Goal: Information Seeking & Learning: Check status

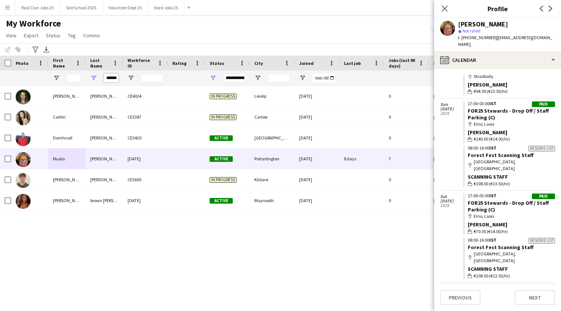
scroll to position [0, 1]
drag, startPoint x: 106, startPoint y: 78, endPoint x: 146, endPoint y: 75, distance: 40.4
click at [146, 75] on div "******" at bounding box center [399, 78] width 798 height 15
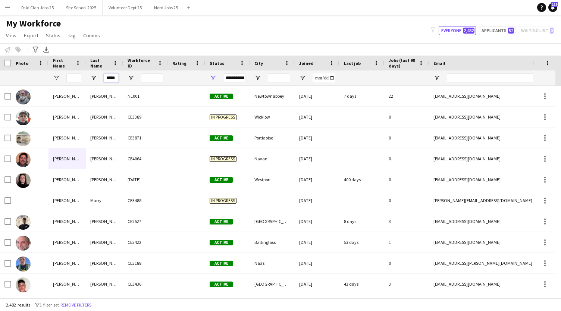
scroll to position [0, 1]
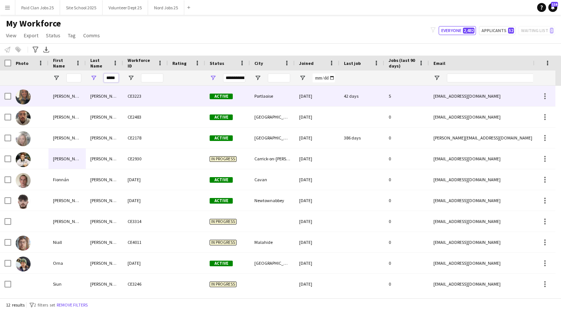
type input "*****"
click at [166, 96] on div "CE3223" at bounding box center [145, 96] width 45 height 21
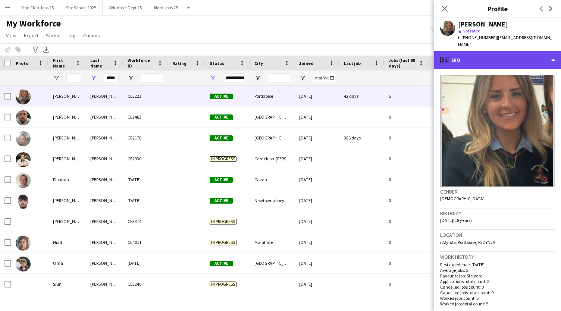
click at [512, 52] on div "profile Bio" at bounding box center [497, 60] width 127 height 18
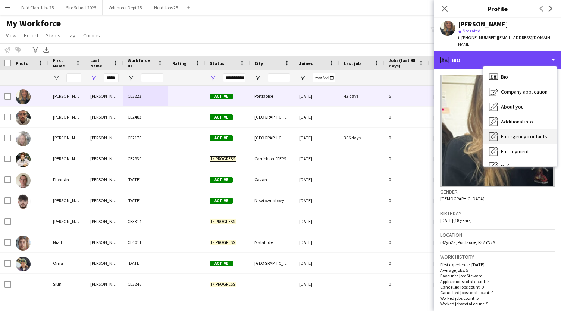
scroll to position [70, 0]
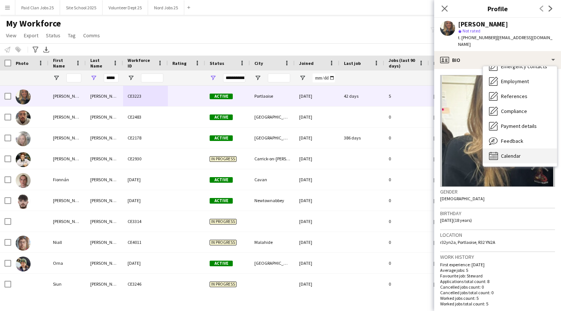
click at [508, 153] on span "Calendar" at bounding box center [511, 156] width 20 height 7
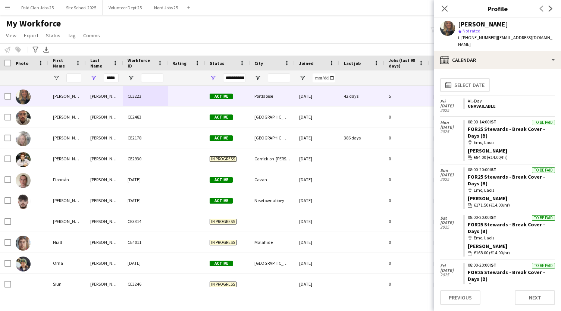
scroll to position [57, 0]
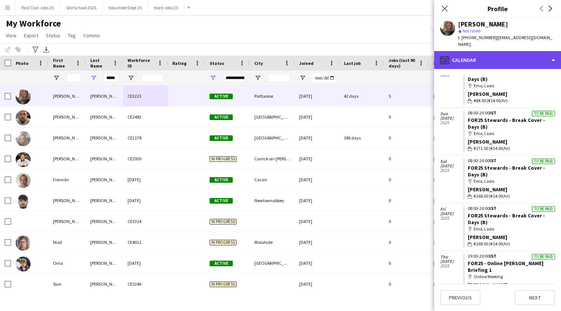
click at [534, 53] on div "calendar-full Calendar" at bounding box center [497, 60] width 127 height 18
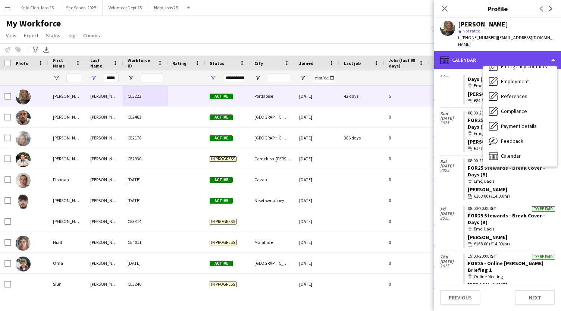
click at [534, 53] on div "calendar-full Calendar" at bounding box center [497, 60] width 127 height 18
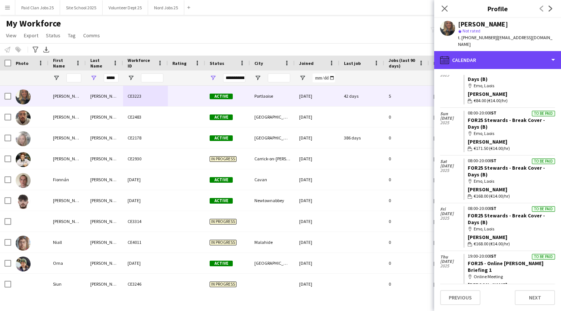
scroll to position [0, 0]
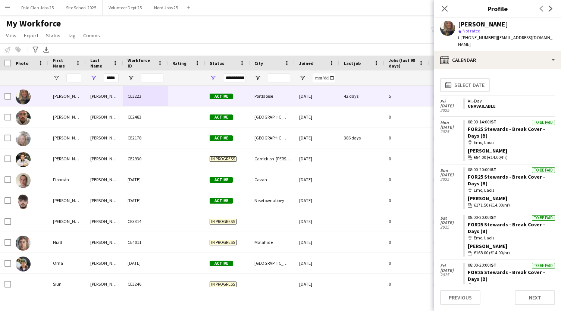
click at [7, 4] on app-icon "Menu" at bounding box center [7, 7] width 6 height 6
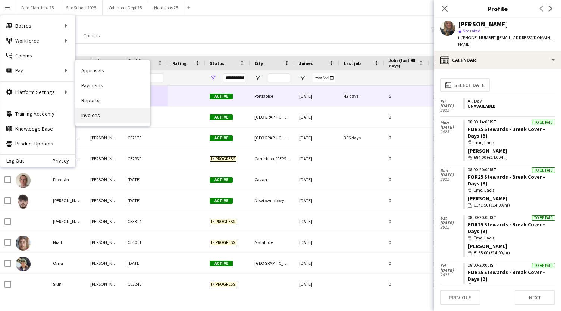
click at [97, 116] on link "Invoices" at bounding box center [112, 115] width 75 height 15
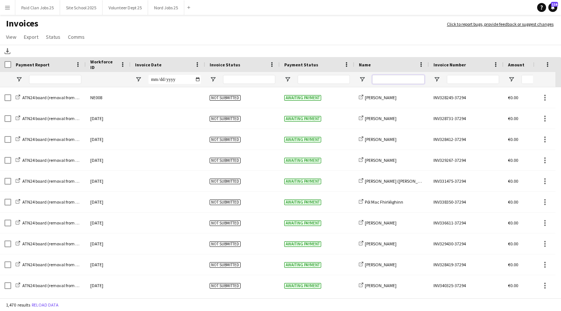
click at [405, 78] on input "Name Filter Input" at bounding box center [398, 79] width 52 height 9
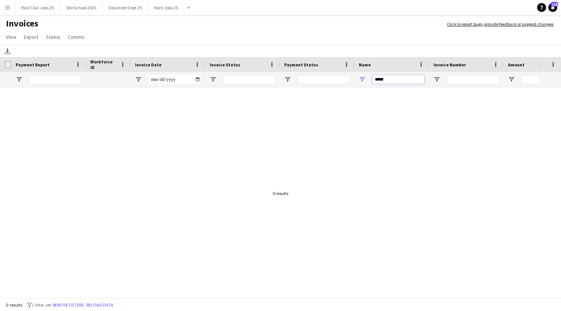
click at [399, 82] on input "*****" at bounding box center [398, 79] width 52 height 9
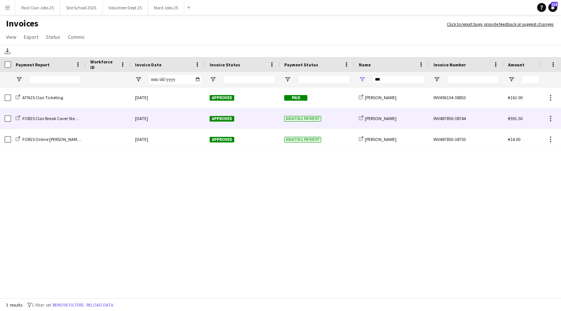
click at [401, 121] on div "share-external-link-1 [PERSON_NAME]" at bounding box center [392, 118] width 75 height 21
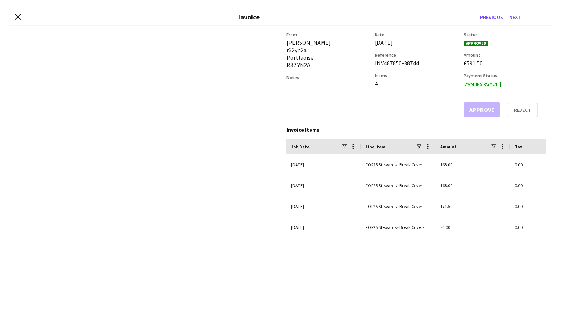
click at [401, 121] on app-invoice-summary "From [PERSON_NAME] r32yn2a Portlaoise R32 YN2A Notes Date [DATE] Reference INV4…" at bounding box center [417, 164] width 272 height 277
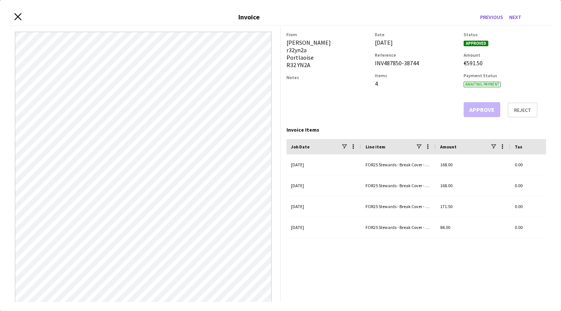
click at [19, 20] on icon "Close invoice dialog" at bounding box center [17, 16] width 7 height 7
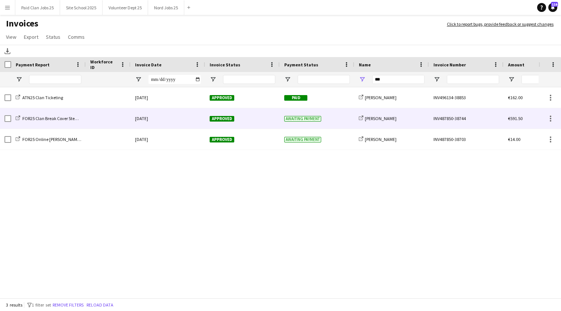
click at [308, 124] on div "Awaiting payment" at bounding box center [317, 118] width 75 height 21
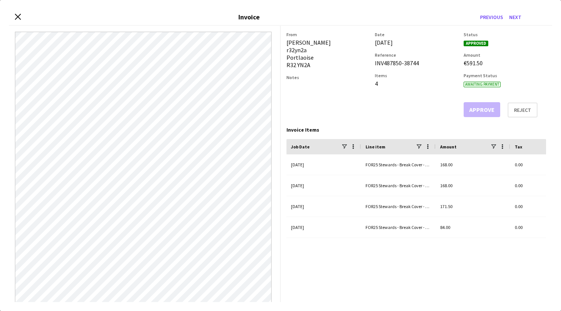
drag, startPoint x: 368, startPoint y: 42, endPoint x: 414, endPoint y: 47, distance: 46.2
click at [414, 47] on div "From [PERSON_NAME] r32yn2a Portlaoise R32 YN2A Notes Date [DATE] Reference INV4…" at bounding box center [417, 75] width 260 height 86
click at [414, 47] on div "Date [DATE] Reference INV487850-38744 Items 4" at bounding box center [416, 75] width 82 height 86
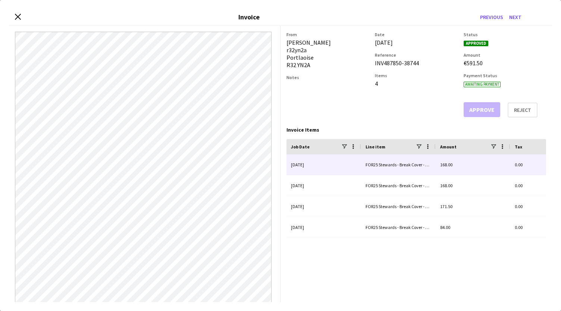
click at [396, 165] on div "FOR25 Stewards - Break Cover - Days (B) - [PERSON_NAME] (salary)" at bounding box center [398, 165] width 75 height 21
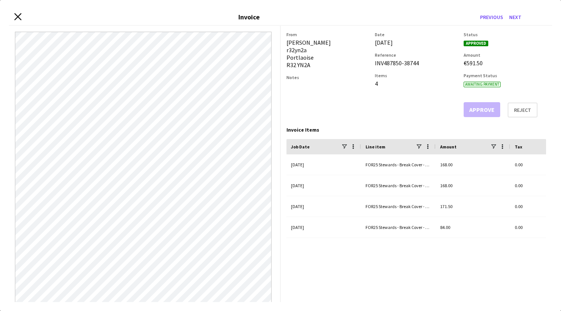
click at [16, 18] on icon "Close invoice dialog" at bounding box center [17, 16] width 7 height 7
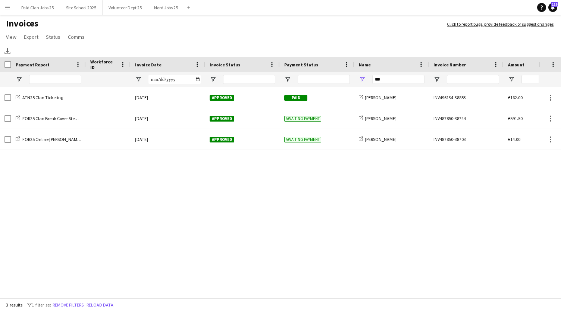
click at [304, 80] on div at bounding box center [324, 79] width 52 height 9
click at [262, 78] on input "Invoice Status Filter Input" at bounding box center [249, 79] width 52 height 9
click at [405, 81] on input "***" at bounding box center [398, 79] width 52 height 9
type input "*"
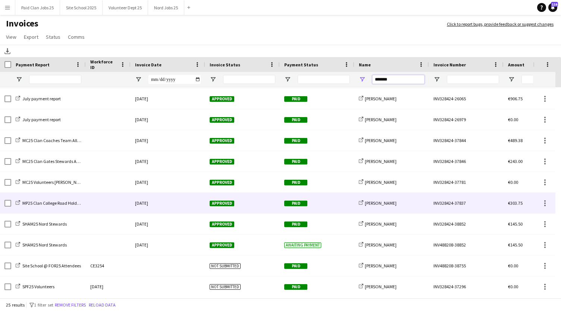
scroll to position [316, 0]
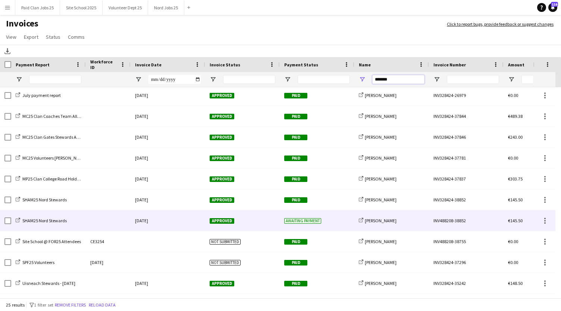
type input "*******"
click at [406, 218] on div "share-external-link-1 [PERSON_NAME]" at bounding box center [392, 221] width 75 height 21
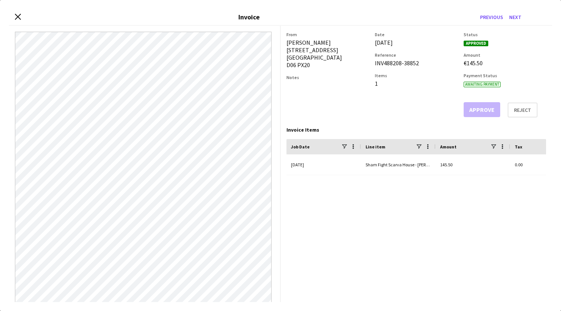
drag, startPoint x: 431, startPoint y: 40, endPoint x: 361, endPoint y: 30, distance: 70.1
click at [361, 30] on app-invoice-summary "From [PERSON_NAME] [STREET_ADDRESS] Notes Date [DATE] Reference INV488208-38852…" at bounding box center [417, 164] width 272 height 277
click at [19, 18] on icon at bounding box center [17, 16] width 7 height 7
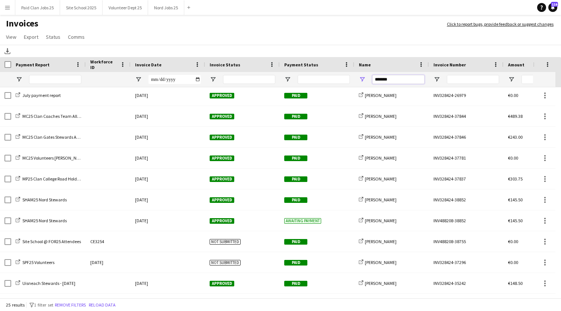
drag, startPoint x: 393, startPoint y: 82, endPoint x: 355, endPoint y: 81, distance: 37.7
click at [355, 81] on div "*******" at bounding box center [392, 79] width 75 height 15
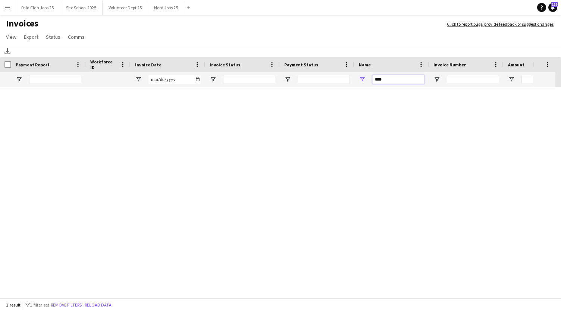
scroll to position [0, 0]
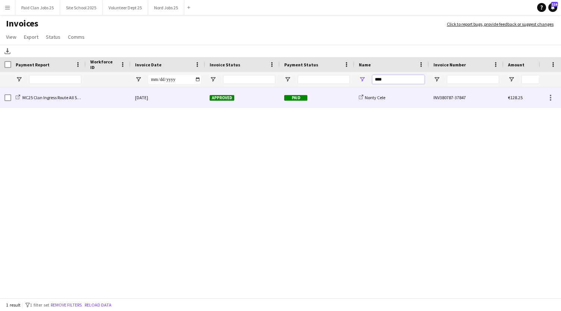
type input "****"
click at [327, 100] on div "Paid" at bounding box center [317, 97] width 75 height 21
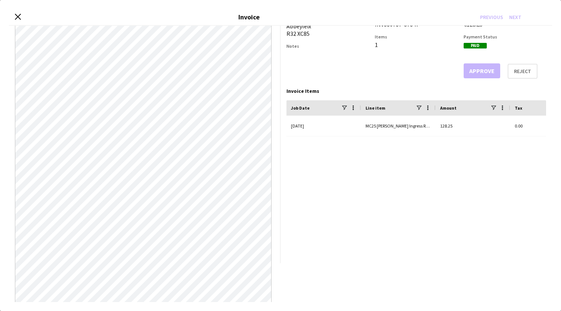
scroll to position [104, 0]
